Goal: Task Accomplishment & Management: Manage account settings

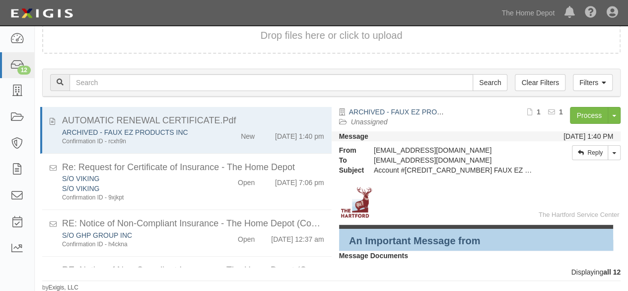
scroll to position [424, 0]
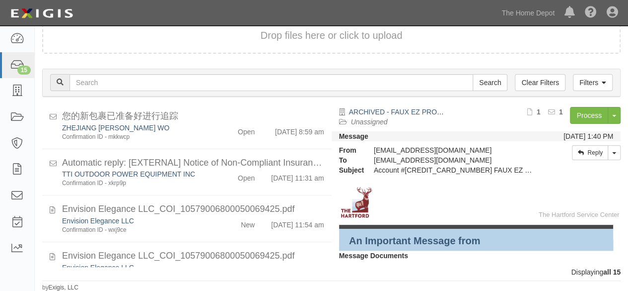
scroll to position [579, 0]
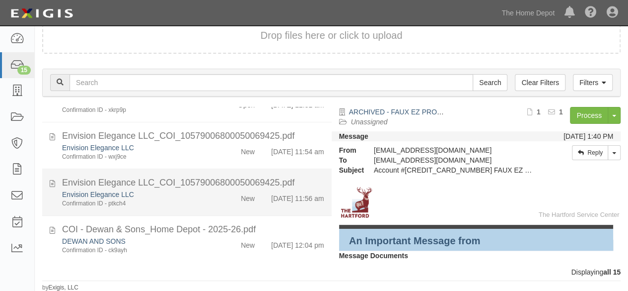
drag, startPoint x: 208, startPoint y: 149, endPoint x: 255, endPoint y: 159, distance: 48.1
click at [209, 149] on div "Envision Elegance LLC Confirmation ID - wxj9ce New 8/19/25 11:54 am" at bounding box center [193, 152] width 277 height 18
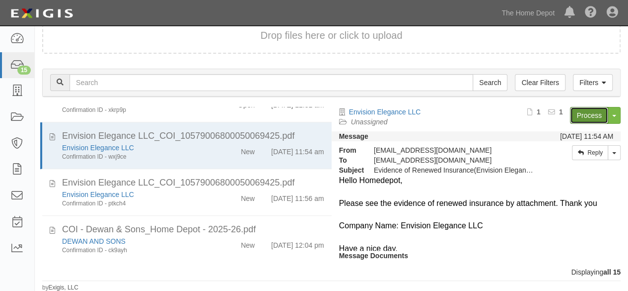
click at [576, 116] on link "Process" at bounding box center [589, 115] width 38 height 17
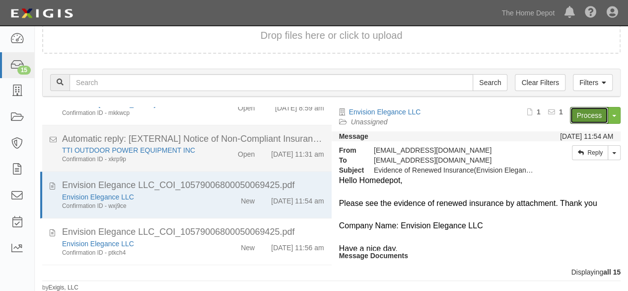
scroll to position [480, 0]
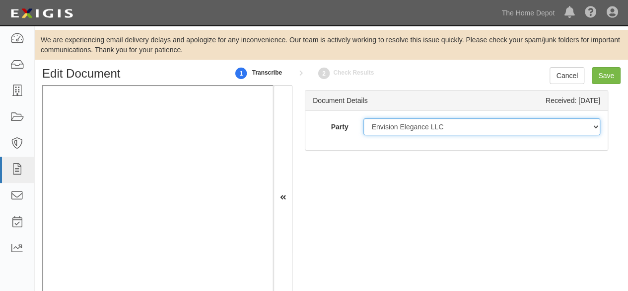
click at [444, 124] on select "1000576868 Ontario Inc. 10 STRAWBERRY STREET 115282 CANADA LTEE 11947907 Canada…" at bounding box center [482, 126] width 237 height 17
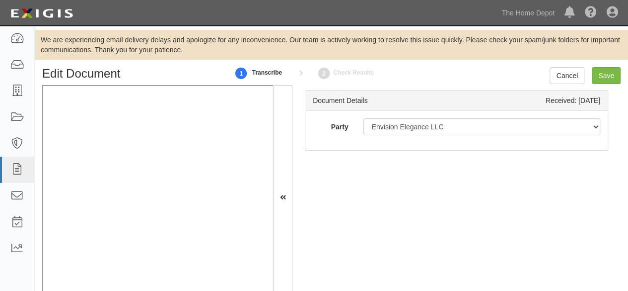
click at [428, 144] on div "Party 1000576868 Ontario Inc. 10 STRAWBERRY STREET 115282 CANADA LTEE 11947907 …" at bounding box center [456, 130] width 302 height 39
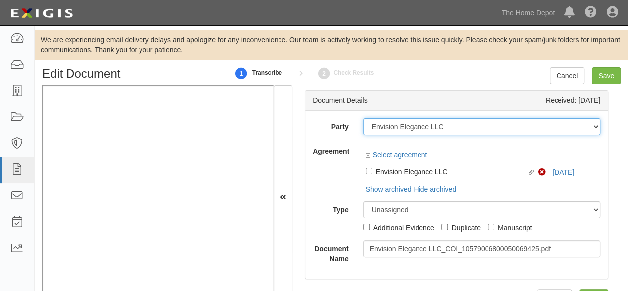
click at [444, 126] on select "1000576868 Ontario Inc. 10 STRAWBERRY STREET 115282 CANADA LTEE 11947907 Canada…" at bounding box center [482, 126] width 237 height 17
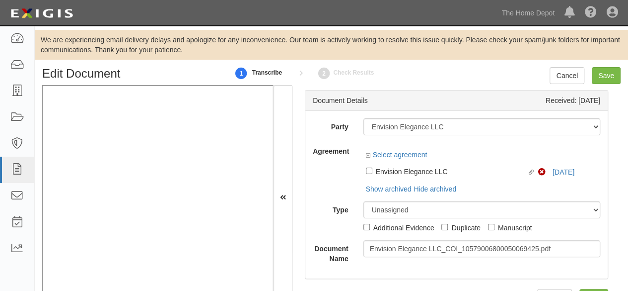
click at [448, 147] on div at bounding box center [482, 146] width 237 height 7
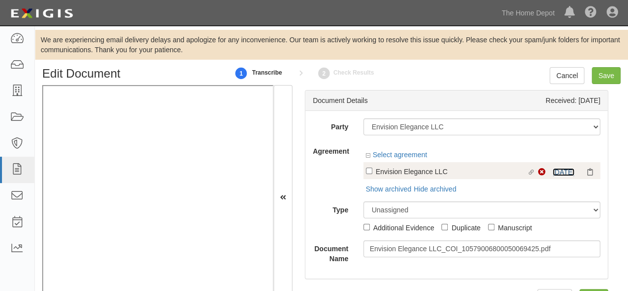
click at [554, 170] on link "8/18/25" at bounding box center [564, 172] width 22 height 8
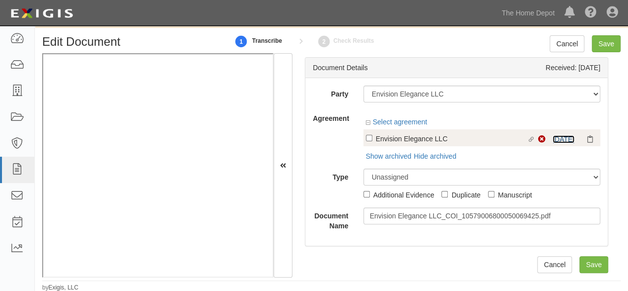
scroll to position [32, 0]
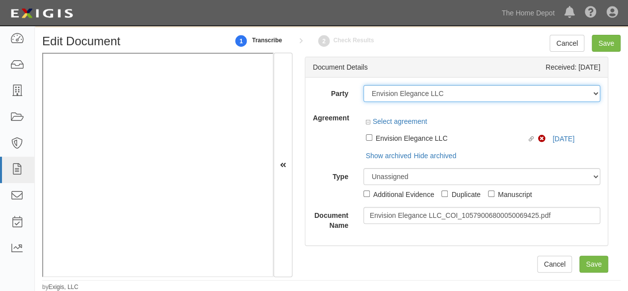
drag, startPoint x: 446, startPoint y: 93, endPoint x: 368, endPoint y: 101, distance: 78.9
click at [446, 93] on select "1000576868 Ontario Inc. 10 STRAWBERRY STREET 115282 CANADA LTEE 11947907 Canada…" at bounding box center [482, 93] width 237 height 17
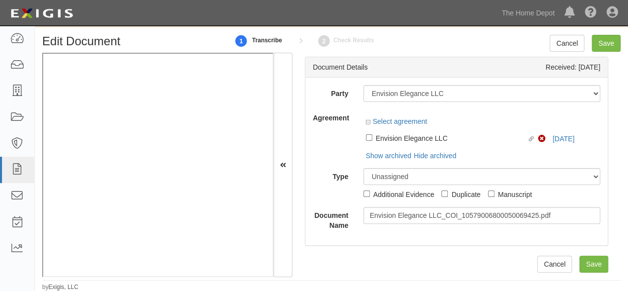
click at [348, 81] on div "Party 1000576868 Ontario Inc. 10 STRAWBERRY STREET 115282 CANADA LTEE 11947907 …" at bounding box center [456, 160] width 302 height 167
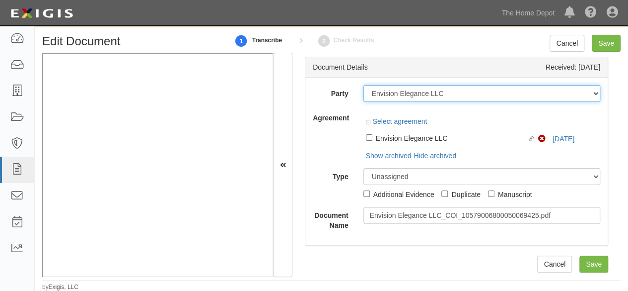
click at [443, 95] on select "1000576868 Ontario Inc. 10 STRAWBERRY STREET 115282 CANADA LTEE 11947907 Canada…" at bounding box center [482, 93] width 237 height 17
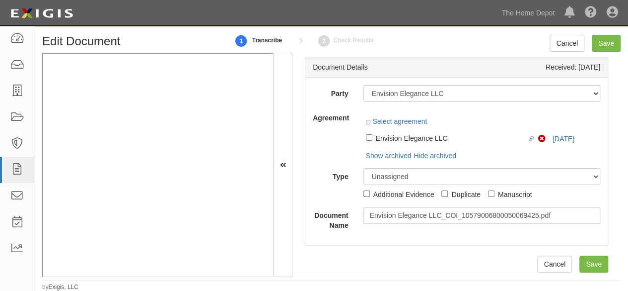
click at [324, 83] on div "Party 1000576868 Ontario Inc. 10 STRAWBERRY STREET 115282 CANADA LTEE 11947907 …" at bounding box center [456, 160] width 302 height 167
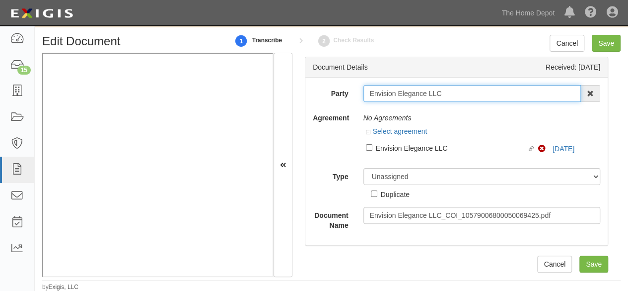
click at [443, 92] on input "Envision Elegance LLC" at bounding box center [473, 93] width 218 height 17
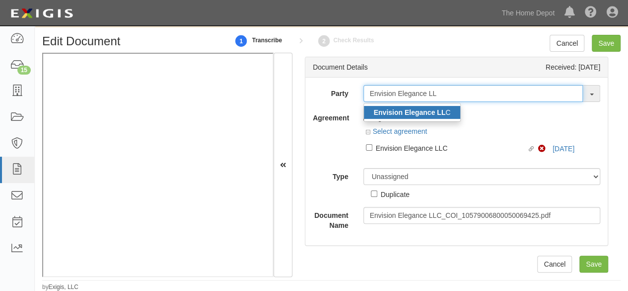
type input "Envision Elegance LL"
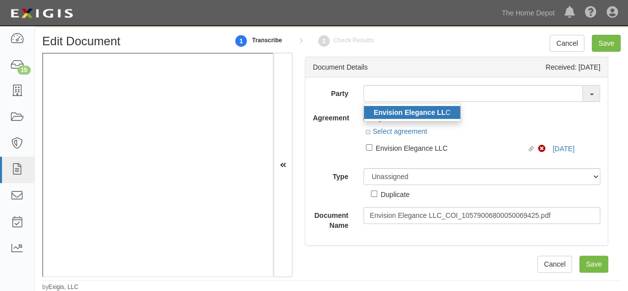
click at [385, 111] on strong "Envision Elegance LL" at bounding box center [410, 112] width 72 height 8
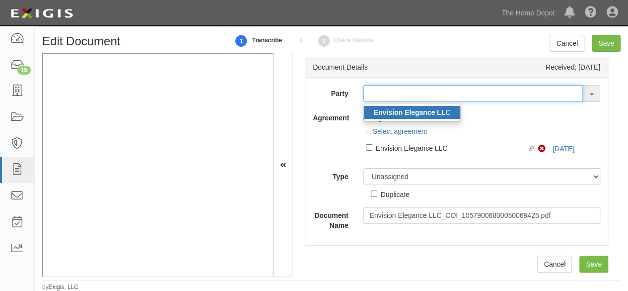
type input "Envision Elegance LLC"
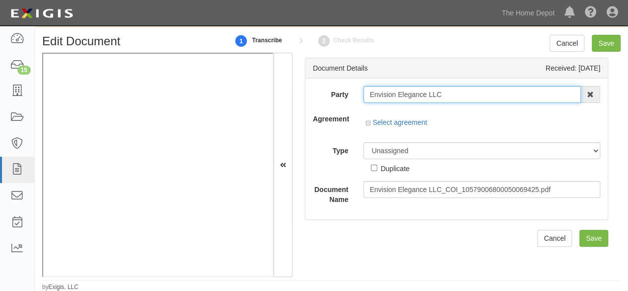
scroll to position [0, 0]
click at [386, 91] on input "Envision Elegance LLC" at bounding box center [473, 94] width 218 height 17
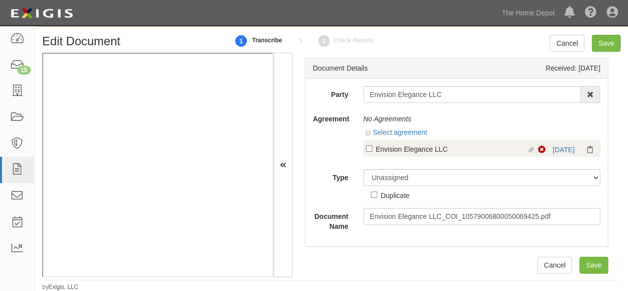
click at [405, 149] on div "Envision Elegance LLC" at bounding box center [451, 148] width 151 height 11
click at [372, 149] on input "Linked agreement Envision Elegance LLC Linked agreement" at bounding box center [369, 148] width 6 height 6
checkbox input "true"
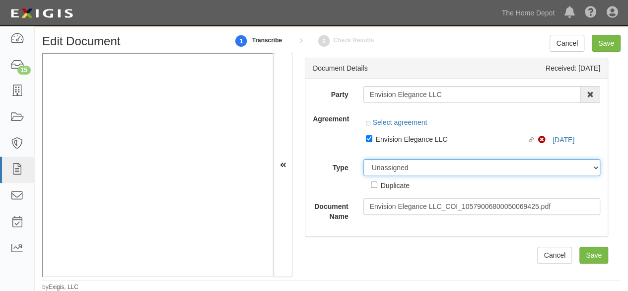
click at [396, 168] on div "Party Envision Elegance LLC Envision Elegance LL C 1000576868 Ontario Inc. 10 S…" at bounding box center [457, 153] width 288 height 135
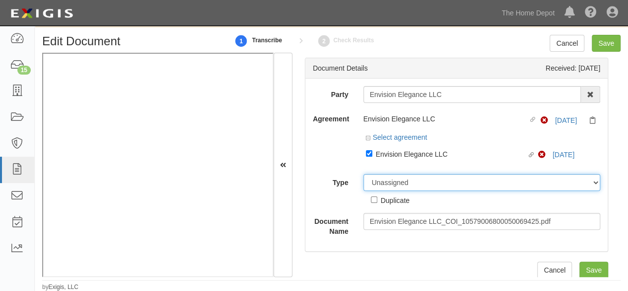
select select "CertificateDetail"
click at [364, 174] on select "Unassigned Binder Cancellation Notice Certificate Contract Endorsement Insuranc…" at bounding box center [482, 182] width 237 height 17
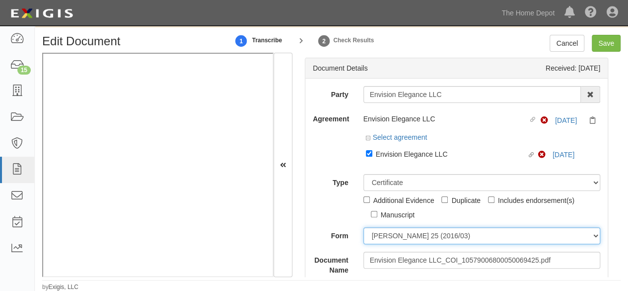
click at [387, 233] on select "ACORD 25 (2016/03) ACORD 101 ACORD 855 NY (2014/05) General" at bounding box center [482, 235] width 237 height 17
select select "GeneralFormDetail"
click at [364, 227] on select "ACORD 25 (2016/03) ACORD 101 ACORD 855 NY (2014/05) General" at bounding box center [482, 235] width 237 height 17
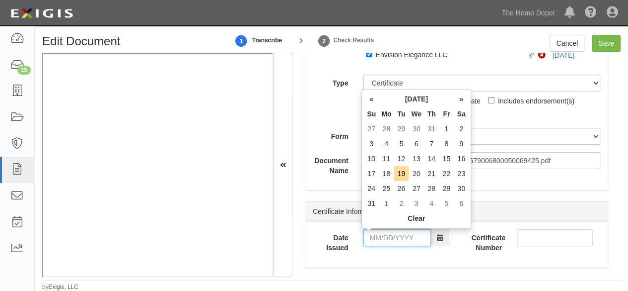
drag, startPoint x: 396, startPoint y: 236, endPoint x: 363, endPoint y: 235, distance: 33.3
click at [396, 236] on input "Date Issued" at bounding box center [398, 237] width 68 height 17
click at [399, 172] on td "19" at bounding box center [401, 173] width 15 height 15
type input "08/19/2025"
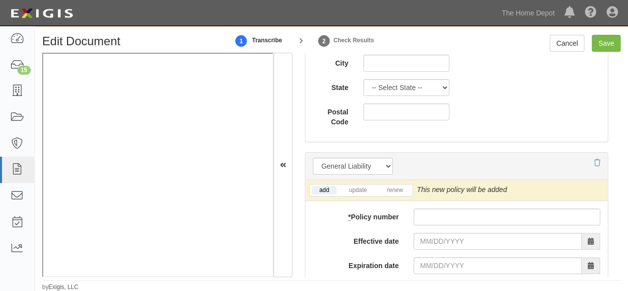
scroll to position [745, 0]
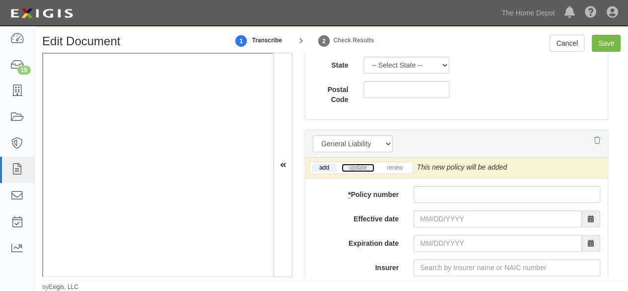
click at [359, 165] on link "update" at bounding box center [358, 167] width 33 height 8
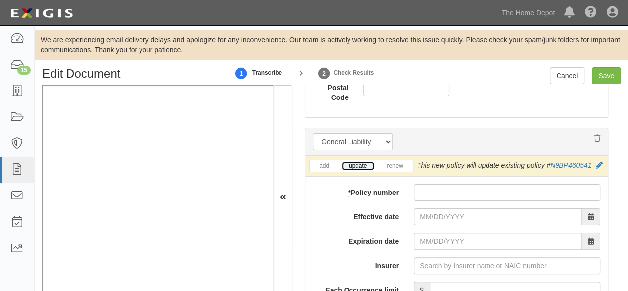
scroll to position [795, 0]
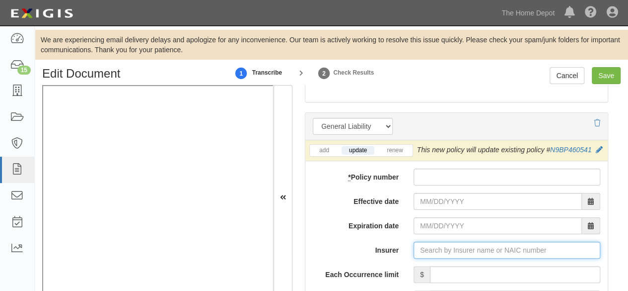
drag, startPoint x: 425, startPoint y: 262, endPoint x: 419, endPoint y: 258, distance: 7.6
click at [424, 258] on input "Insurer" at bounding box center [507, 249] width 187 height 17
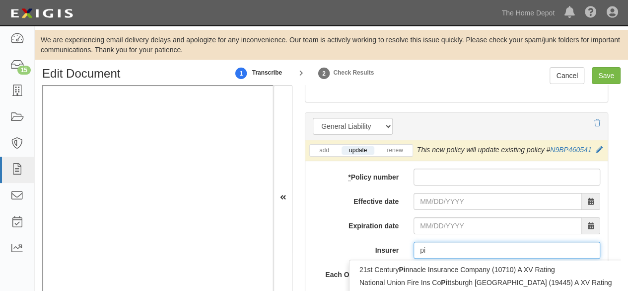
type input "pin"
type input "ping An Health Ins Co of China Ltd (0) A- XII Rating"
type input "ping"
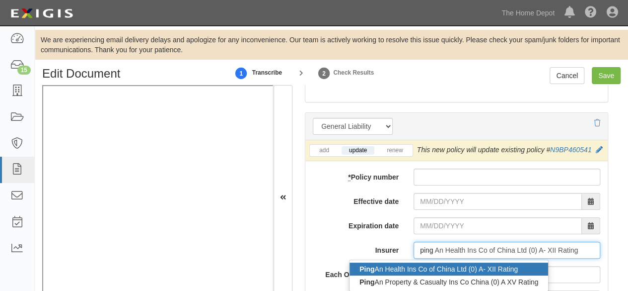
scroll to position [844, 0]
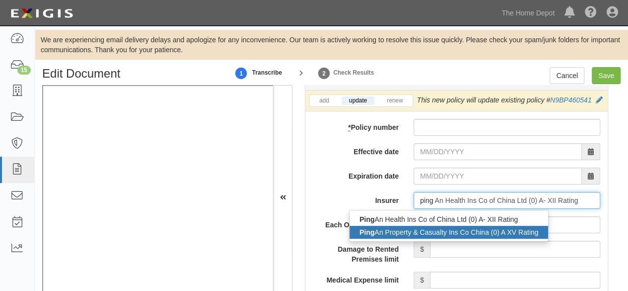
click at [420, 237] on div "Ping An Property & Casualty Ins Co China (0) A XV Rating" at bounding box center [449, 231] width 199 height 13
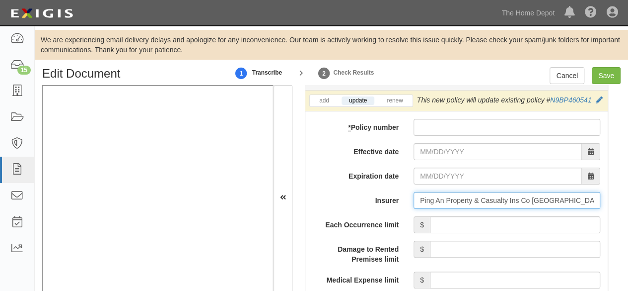
type input "Ping An Property & Casualty Ins Co China (0) A XV Rating"
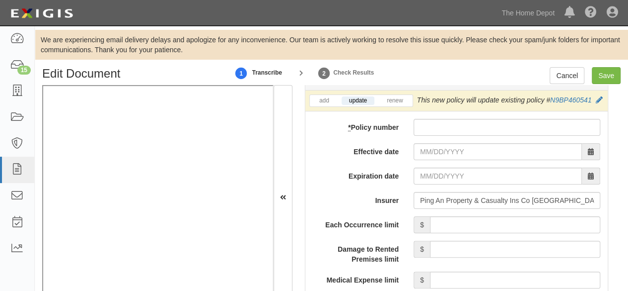
drag, startPoint x: 440, startPoint y: 127, endPoint x: 435, endPoint y: 135, distance: 9.6
click at [435, 136] on input "* Policy number" at bounding box center [507, 127] width 187 height 17
paste input "1057900680005006"
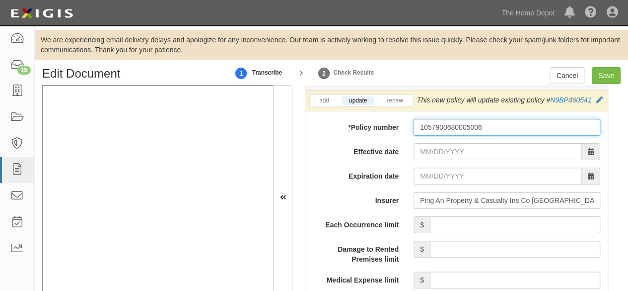
click at [480, 136] on input "1057900680005006" at bounding box center [507, 127] width 187 height 17
paste input "9425"
type input "10579006800050069425"
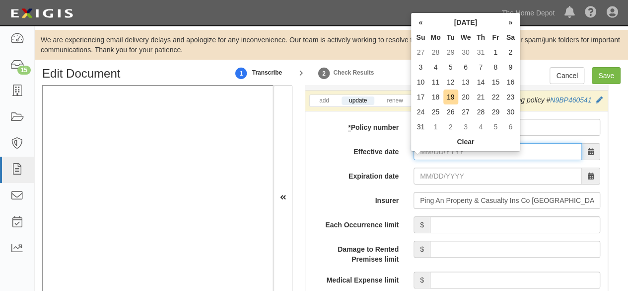
click at [443, 160] on input "Effective date" at bounding box center [498, 151] width 168 height 17
click at [442, 160] on input "Effective date" at bounding box center [498, 151] width 168 height 17
click at [450, 98] on td "19" at bounding box center [451, 96] width 15 height 15
type input "08/19/2025"
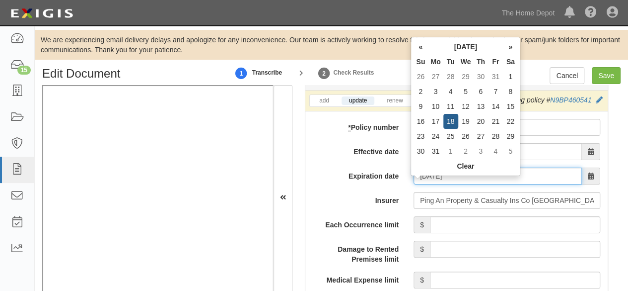
click at [447, 183] on input "08/19/2026" at bounding box center [498, 175] width 168 height 17
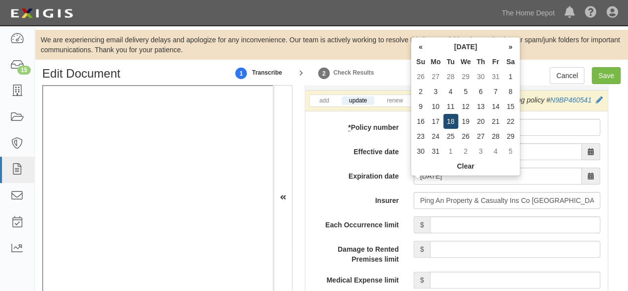
click at [450, 117] on td "18" at bounding box center [451, 121] width 15 height 15
type input "08/18/2026"
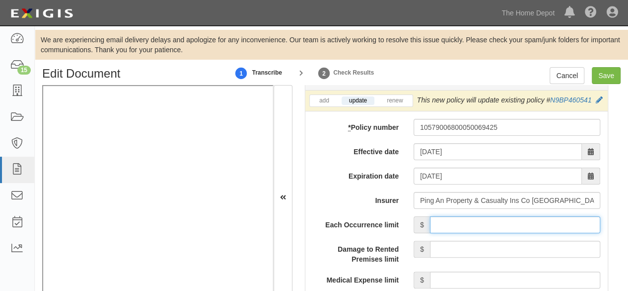
click at [486, 228] on input "Each Occurrence limit" at bounding box center [515, 224] width 170 height 17
type input "2,000,000"
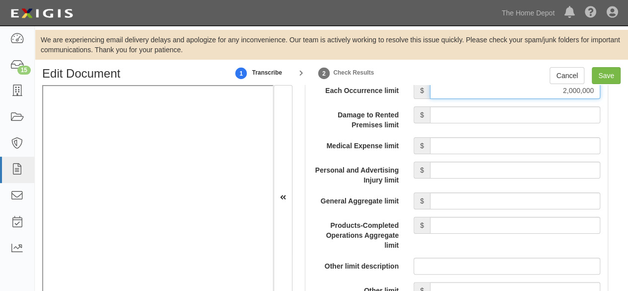
scroll to position [993, 0]
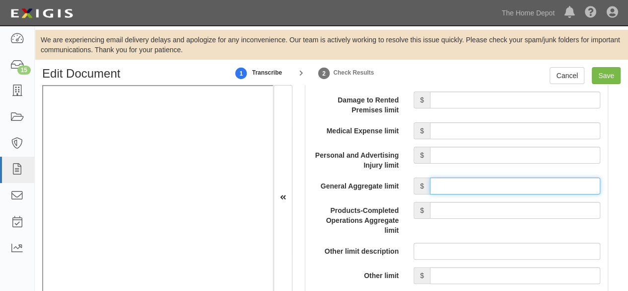
drag, startPoint x: 465, startPoint y: 193, endPoint x: 470, endPoint y: 187, distance: 7.8
click at [465, 192] on input "General Aggregate limit" at bounding box center [515, 185] width 170 height 17
type input "2,000,000"
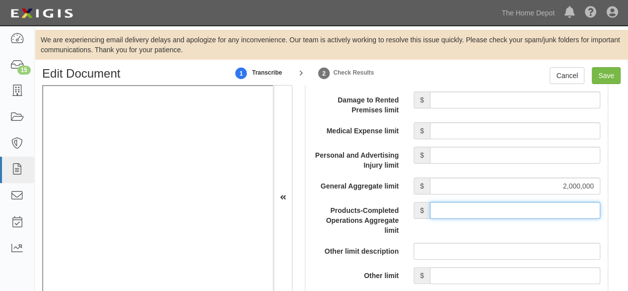
click at [485, 213] on input "Products-Completed Operations Aggregate limit" at bounding box center [515, 210] width 170 height 17
type input "2,000,000"
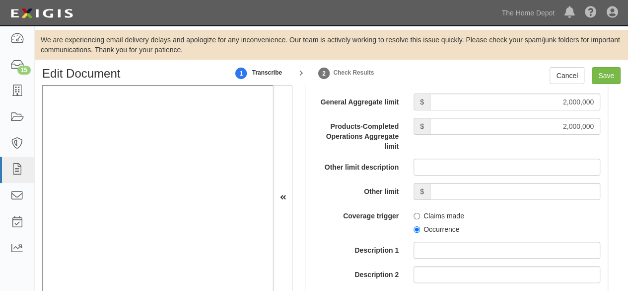
scroll to position [1093, 0]
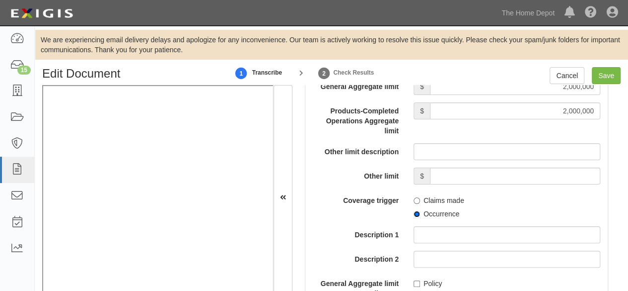
click at [415, 217] on input "Occurrence" at bounding box center [417, 214] width 6 height 6
radio input "true"
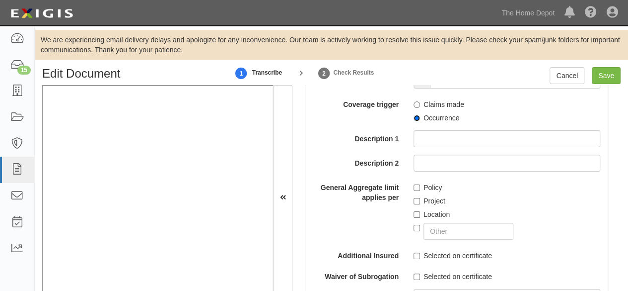
scroll to position [1192, 0]
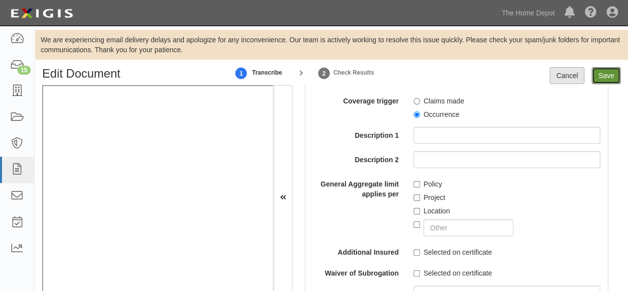
click at [600, 78] on input "Save" at bounding box center [606, 75] width 29 height 17
type input "2000000"
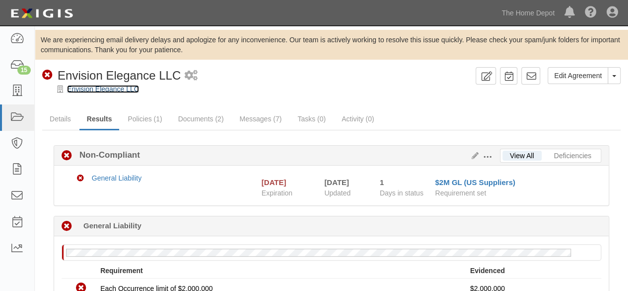
click at [106, 88] on link "Envision Elegance LLC" at bounding box center [103, 89] width 72 height 8
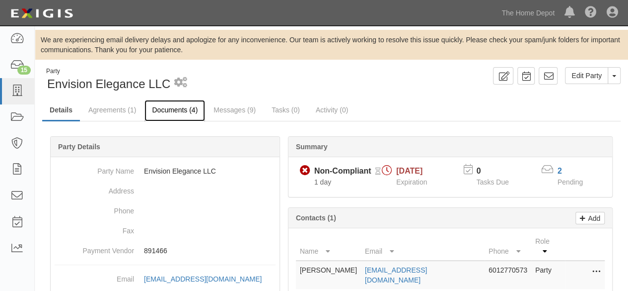
click at [164, 111] on link "Documents (4)" at bounding box center [175, 110] width 61 height 21
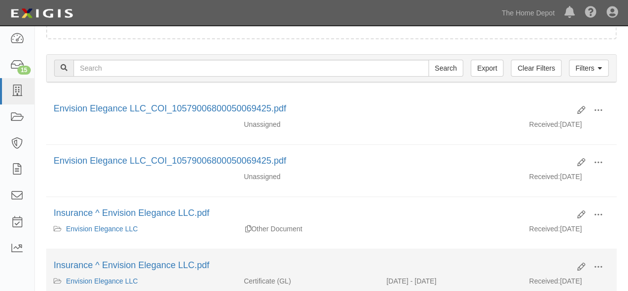
scroll to position [149, 0]
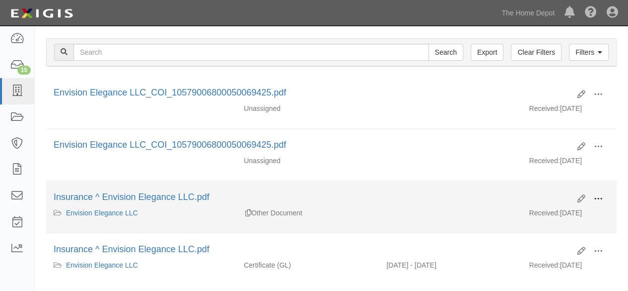
click at [600, 195] on span at bounding box center [598, 198] width 9 height 9
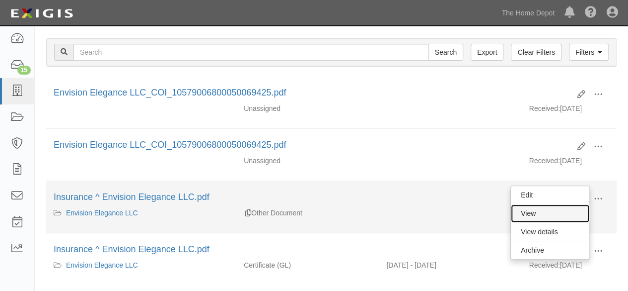
click at [553, 210] on link "View" at bounding box center [550, 213] width 78 height 18
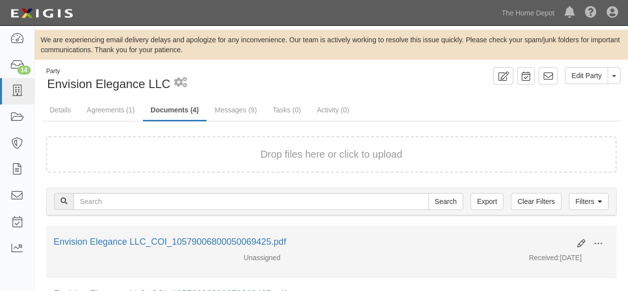
scroll to position [31, 0]
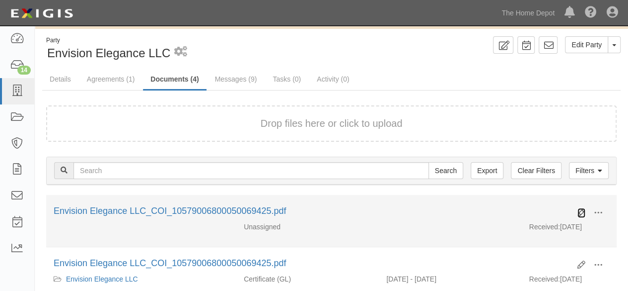
click at [579, 211] on icon at bounding box center [582, 213] width 8 height 8
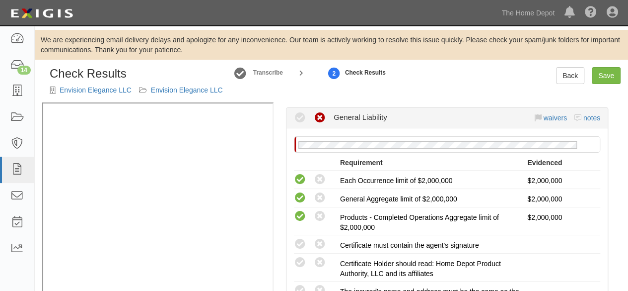
scroll to position [248, 0]
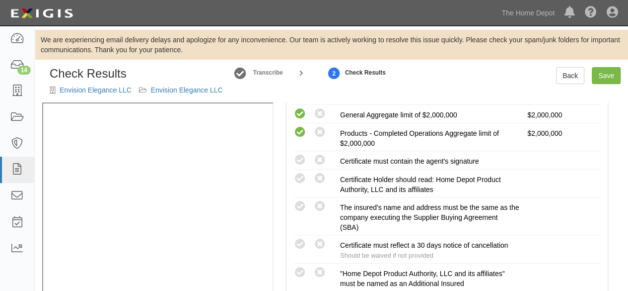
drag, startPoint x: 300, startPoint y: 204, endPoint x: 272, endPoint y: 207, distance: 28.0
click at [300, 204] on icon at bounding box center [300, 206] width 12 height 12
radio input "true"
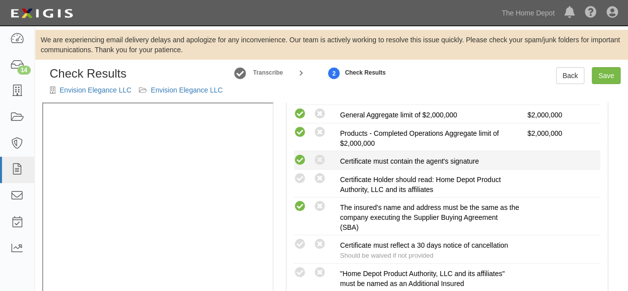
click at [303, 161] on icon at bounding box center [300, 160] width 12 height 12
radio input "true"
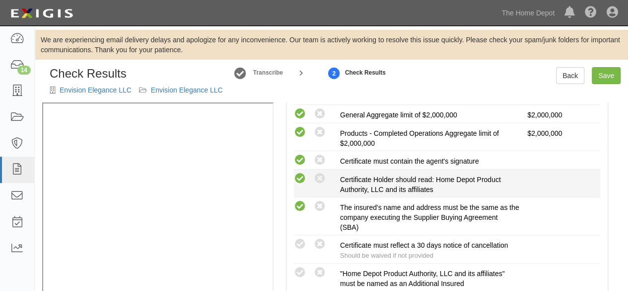
click at [301, 179] on icon at bounding box center [300, 178] width 12 height 12
radio input "true"
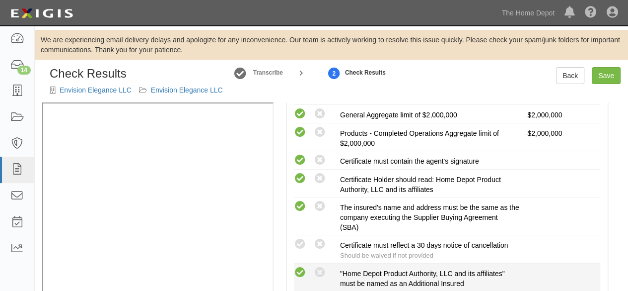
click at [299, 269] on icon at bounding box center [300, 272] width 12 height 12
radio input "true"
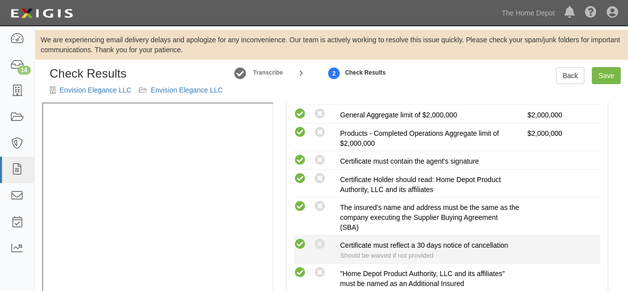
click at [300, 240] on icon at bounding box center [300, 244] width 12 height 12
radio input "true"
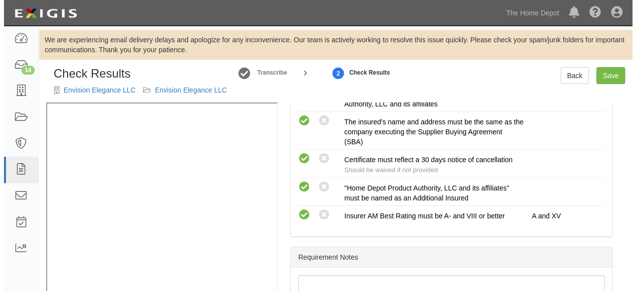
scroll to position [290, 0]
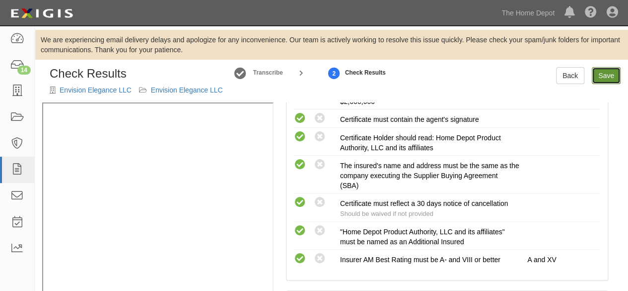
click at [604, 80] on link "Save" at bounding box center [606, 75] width 29 height 17
radio input "true"
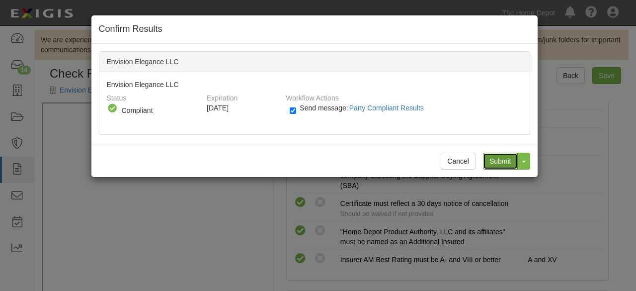
click at [497, 159] on input "Submit" at bounding box center [500, 160] width 35 height 17
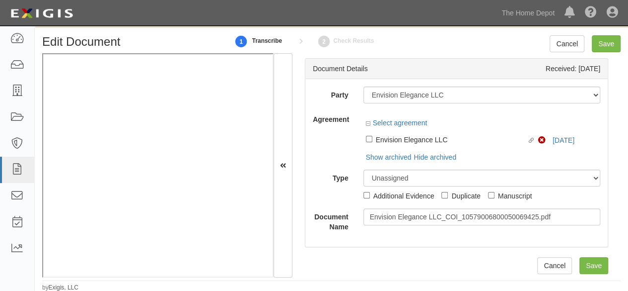
scroll to position [32, 0]
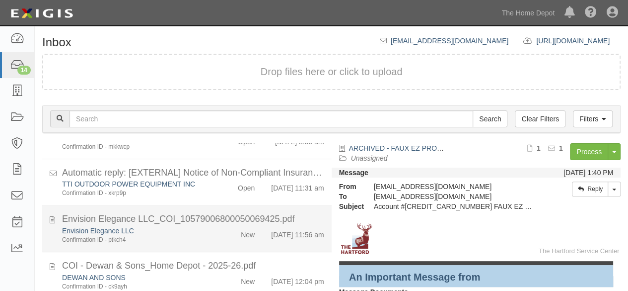
scroll to position [527, 0]
click at [206, 230] on div "Envision Elegance LLC Confirmation ID - ptkch4" at bounding box center [135, 234] width 161 height 18
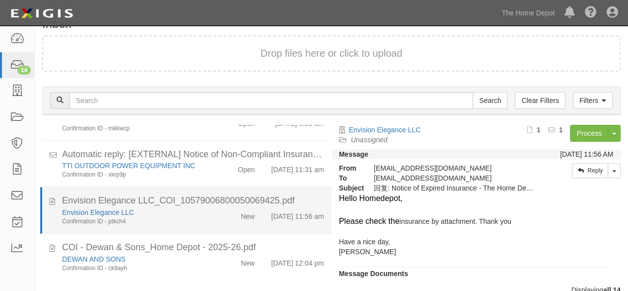
scroll to position [103, 0]
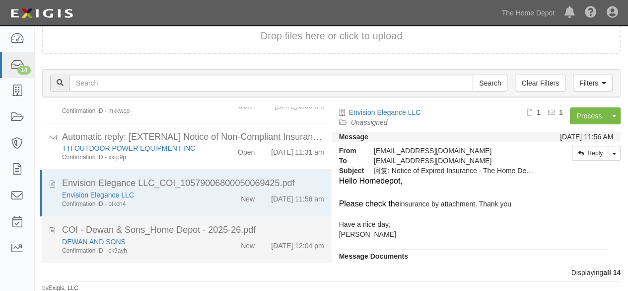
click at [171, 238] on div "DEWAN AND SONS" at bounding box center [135, 241] width 147 height 10
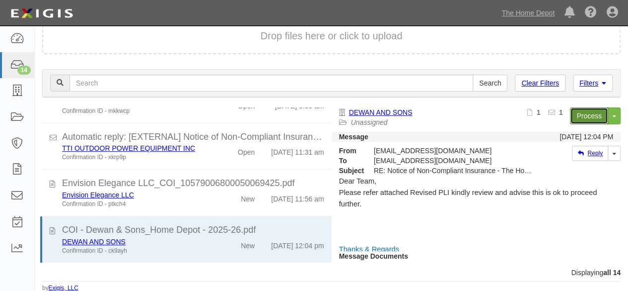
click at [573, 114] on link "Process" at bounding box center [589, 115] width 38 height 17
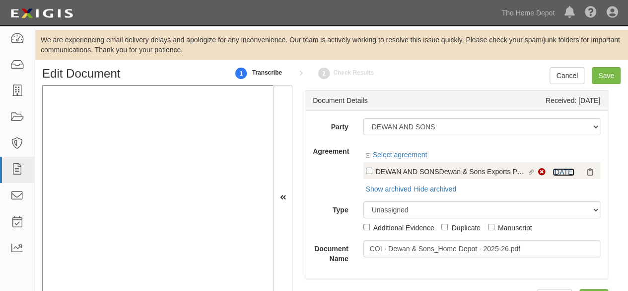
click at [556, 172] on link "[DATE]" at bounding box center [564, 172] width 22 height 8
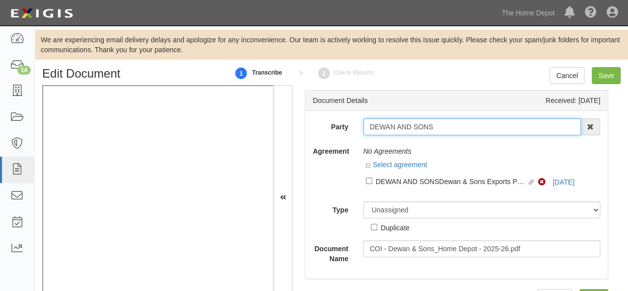
click at [435, 128] on input "DEWAN AND SONS" at bounding box center [473, 126] width 218 height 17
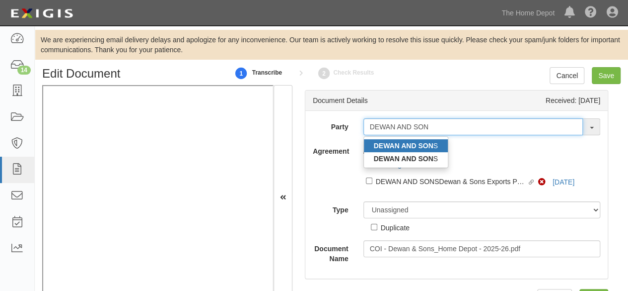
type input "DEWAN AND SON"
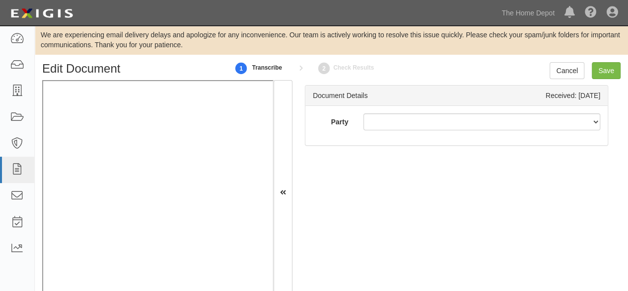
scroll to position [18, 0]
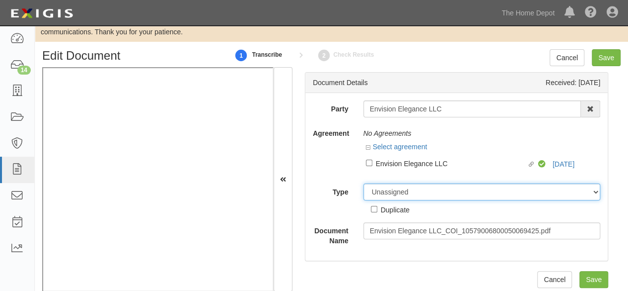
click at [381, 194] on select "Unassigned Binder Cancellation Notice Certificate Contract Endorsement Insuranc…" at bounding box center [482, 191] width 237 height 17
select select "OtherDetail"
click at [364, 183] on select "Unassigned Binder Cancellation Notice Certificate Contract Endorsement Insuranc…" at bounding box center [482, 191] width 237 height 17
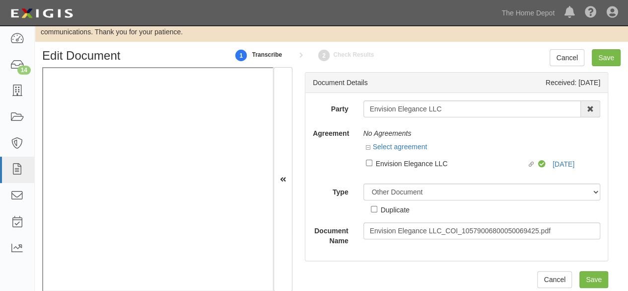
click at [395, 210] on div "Duplicate" at bounding box center [395, 209] width 29 height 11
click at [377, 210] on input "Duplicate" at bounding box center [374, 209] width 6 height 6
checkbox input "true"
click at [606, 60] on input "Save" at bounding box center [606, 57] width 29 height 17
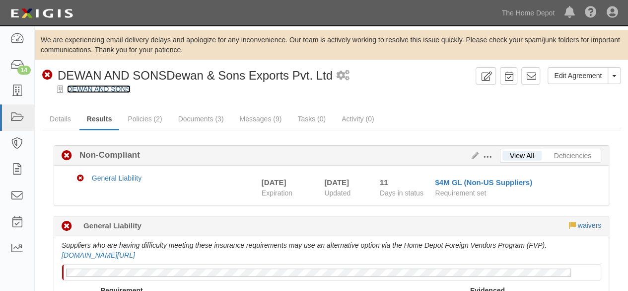
click at [118, 88] on link "DEWAN AND SONS" at bounding box center [99, 89] width 64 height 8
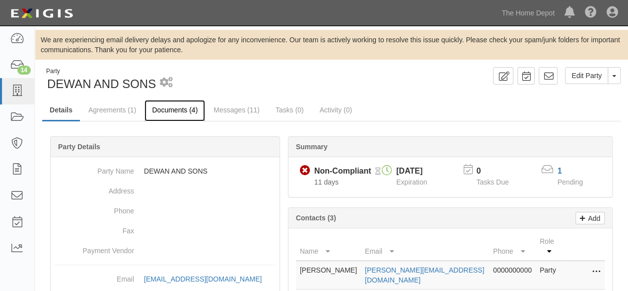
click at [159, 113] on link "Documents (4)" at bounding box center [175, 110] width 61 height 21
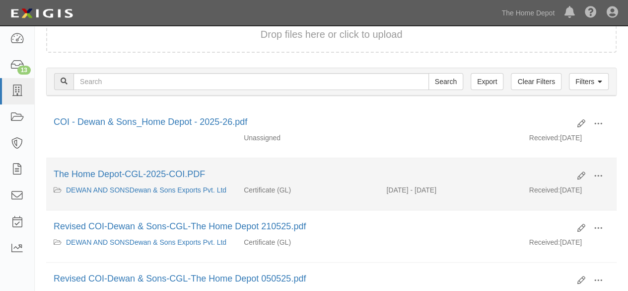
scroll to position [99, 0]
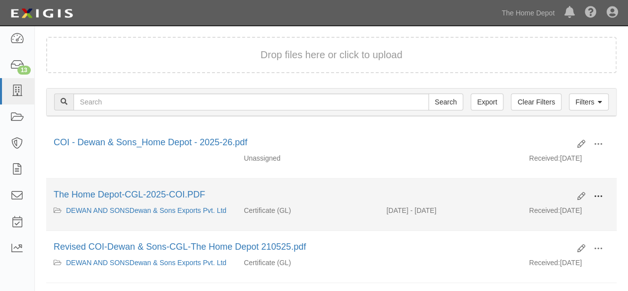
click at [601, 195] on span at bounding box center [598, 196] width 9 height 9
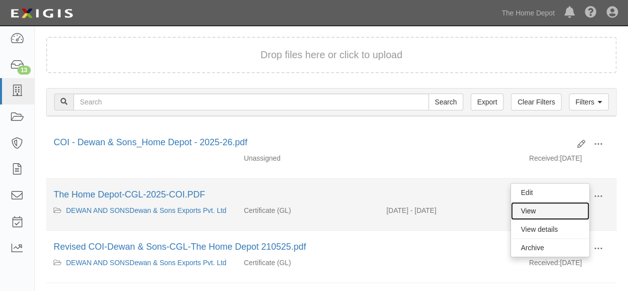
click at [545, 211] on link "View" at bounding box center [550, 211] width 78 height 18
